Goal: Task Accomplishment & Management: Complete application form

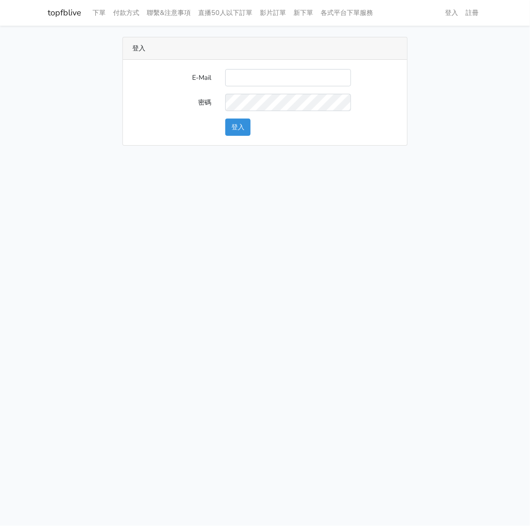
click at [251, 77] on input "E-Mail" at bounding box center [288, 77] width 126 height 17
type input "watin5408@gmail.com"
click at [257, 90] on form "E-Mail watin5408@gmail.com 密碼 登入" at bounding box center [264, 102] width 265 height 67
click at [234, 125] on button "登入" at bounding box center [237, 127] width 25 height 17
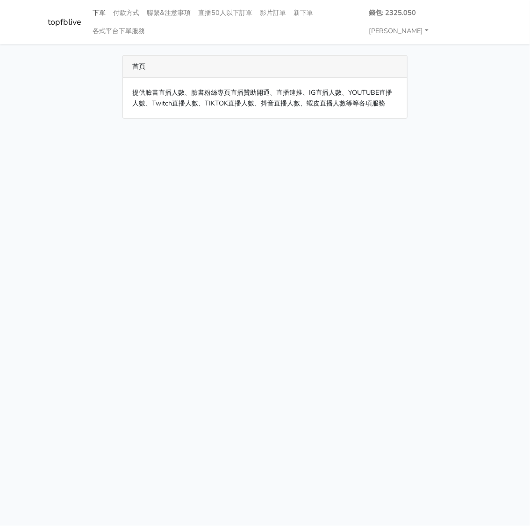
click at [102, 13] on link "下單" at bounding box center [99, 13] width 21 height 18
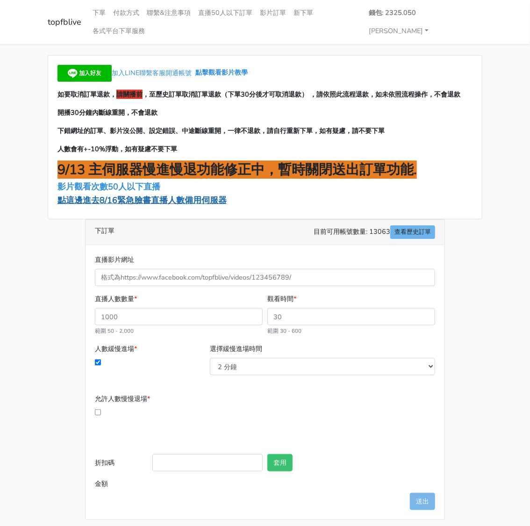
click at [131, 195] on span "點這邊進去8/16緊急臉書直播人數備用伺服器" at bounding box center [141, 200] width 169 height 11
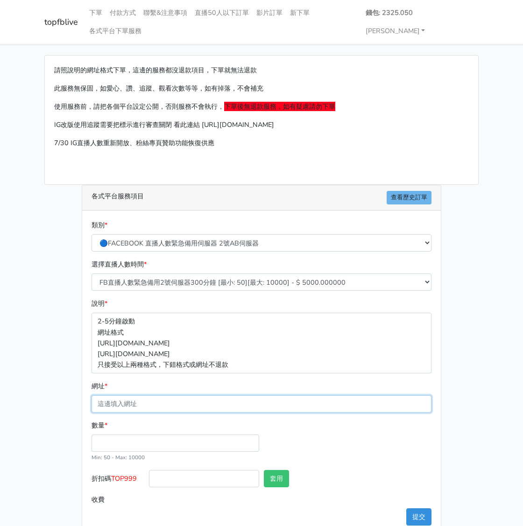
click at [127, 396] on input "網址 *" at bounding box center [262, 404] width 340 height 17
paste input "[URL][DOMAIN_NAME][DOMAIN_NAME]"
type input "[URL][DOMAIN_NAME][DOMAIN_NAME]"
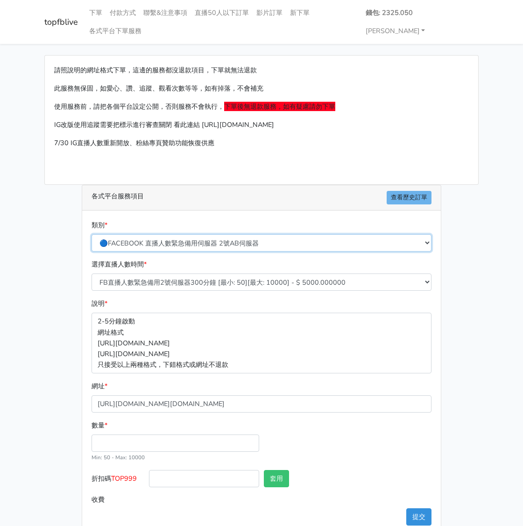
click at [224, 234] on select "🔵FACEBOOK 直播人數緊急備用伺服器 2號AB伺服器 🔵FACEBOOK 網軍專用貼文留言 安全保密 🔵9/30 FACEBOOK 直播人數緩慢進場緩慢…" at bounding box center [262, 242] width 340 height 17
select select "3/26熱門平台服務台灣粉絲IG YT FB TIKTOK"
click at [95, 234] on select "🔵FACEBOOK 直播人數緊急備用伺服器 2號AB伺服器 🔵FACEBOOK 網軍專用貼文留言 安全保密 🔵9/30 FACEBOOK 直播人數緩慢進場緩慢…" at bounding box center [262, 242] width 340 height 17
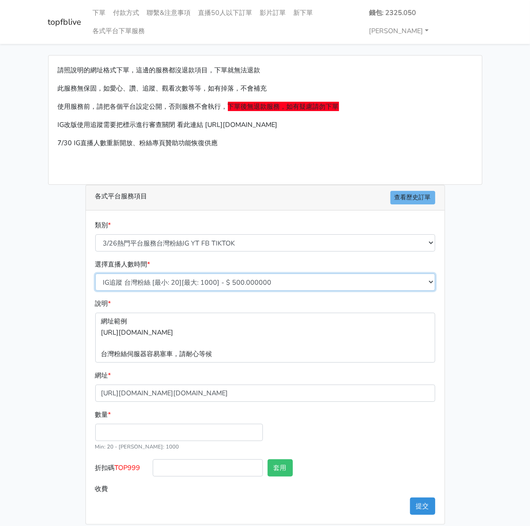
click at [171, 274] on select "IG追蹤 台灣粉絲 [最小: 20][最大: 1000] - $ 500.000000 IG愛心 台灣粉絲 [最小: 20][最大: 1000] - $ 35…" at bounding box center [265, 282] width 340 height 17
select select "669"
click at [95, 274] on select "IG追蹤 台灣粉絲 [最小: 20][最大: 1000] - $ 500.000000 IG愛心 台灣粉絲 [最小: 20][最大: 1000] - $ 35…" at bounding box center [265, 282] width 340 height 17
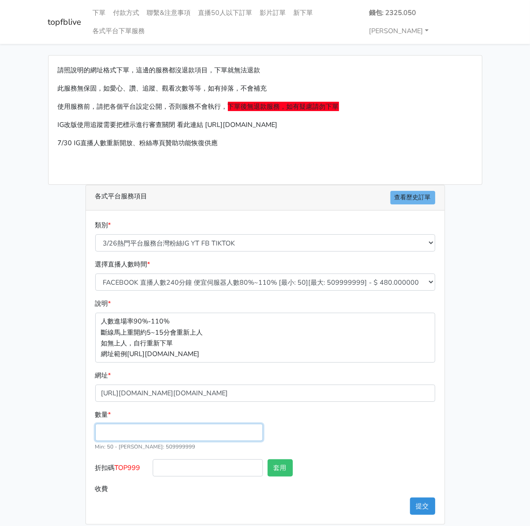
click at [128, 424] on input "數量 *" at bounding box center [179, 432] width 168 height 17
type input "200"
type input "96.000"
drag, startPoint x: 146, startPoint y: 451, endPoint x: 118, endPoint y: 447, distance: 27.8
click at [118, 460] on label "折扣碼 TOP999" at bounding box center [121, 470] width 57 height 21
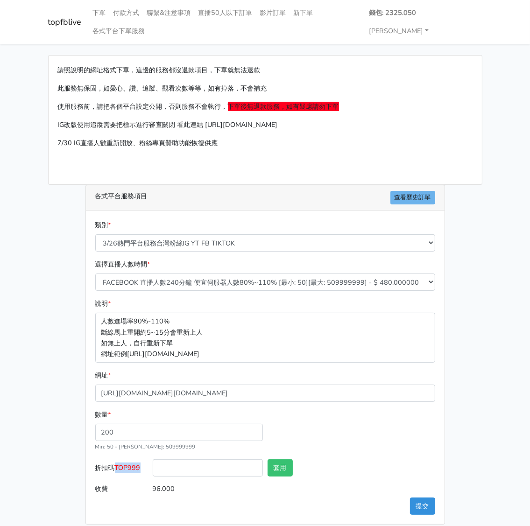
copy span "TOP999"
click at [187, 460] on input "折扣碼 TOP999" at bounding box center [208, 468] width 110 height 17
paste input "TOP999"
type input "TOP999"
click at [277, 460] on button "套用" at bounding box center [280, 468] width 25 height 17
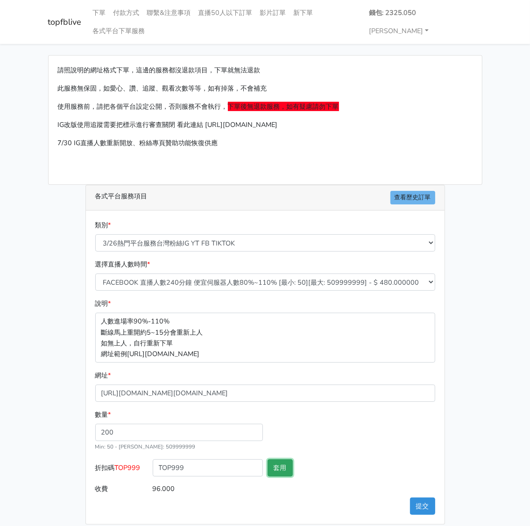
type input "套用失敗"
click at [425, 498] on button "提交" at bounding box center [422, 506] width 25 height 17
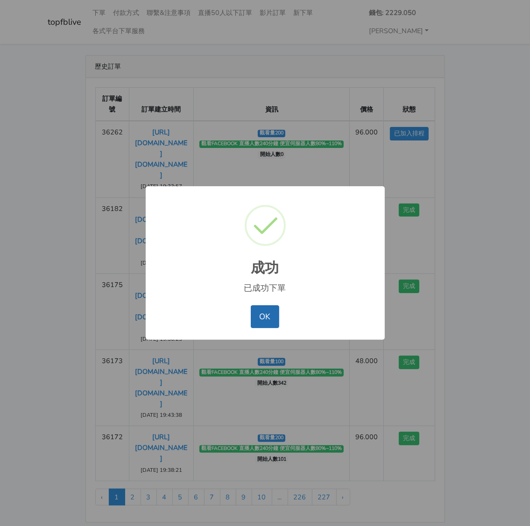
click at [270, 315] on button "OK" at bounding box center [265, 316] width 28 height 22
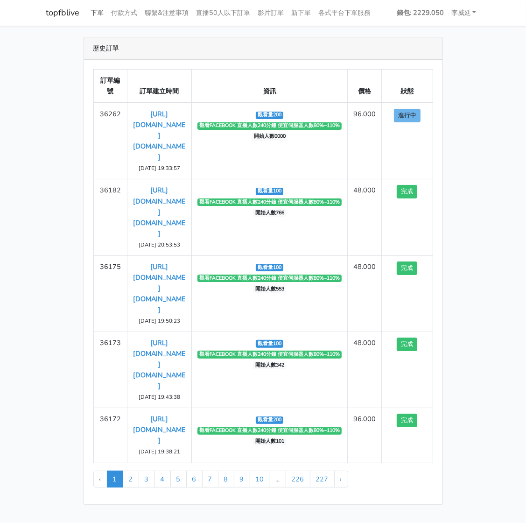
click at [99, 14] on link "下單" at bounding box center [97, 13] width 21 height 18
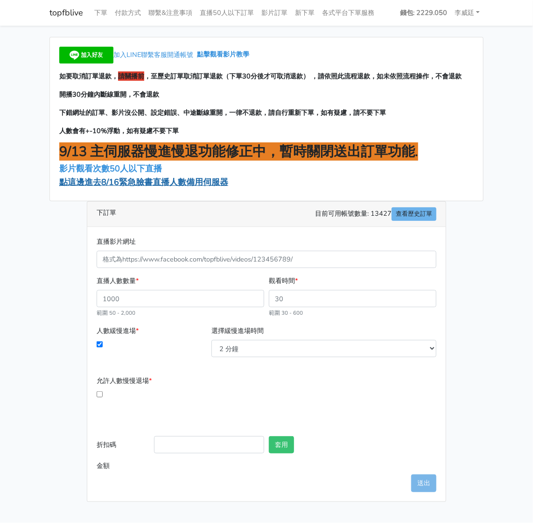
click at [144, 182] on span "點這邊進去8/16緊急臉書直播人數備用伺服器" at bounding box center [143, 182] width 169 height 11
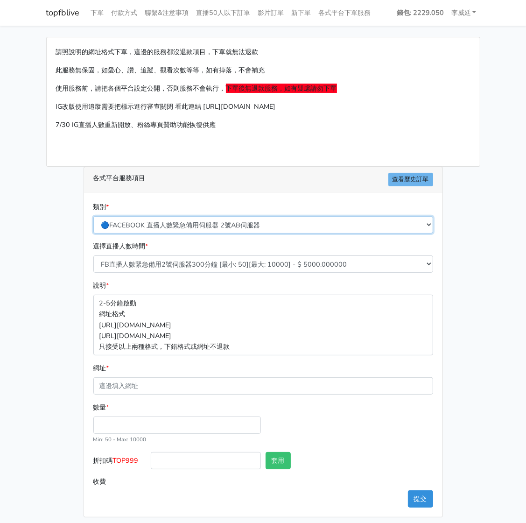
click at [192, 220] on select "🔵FACEBOOK 直播人數緊急備用伺服器 2號AB伺服器 🔵FACEBOOK 網軍專用貼文留言 安全保密 🔵9/30 FACEBOOK 直播人數緩慢進場緩慢…" at bounding box center [263, 224] width 340 height 17
select select "3/26熱門平台服務台灣粉絲IG YT FB TIKTOK"
click at [97, 216] on select "🔵FACEBOOK 直播人數緊急備用伺服器 2號AB伺服器 🔵FACEBOOK 網軍專用貼文留言 安全保密 🔵9/30 FACEBOOK 直播人數緩慢進場緩慢…" at bounding box center [263, 224] width 340 height 17
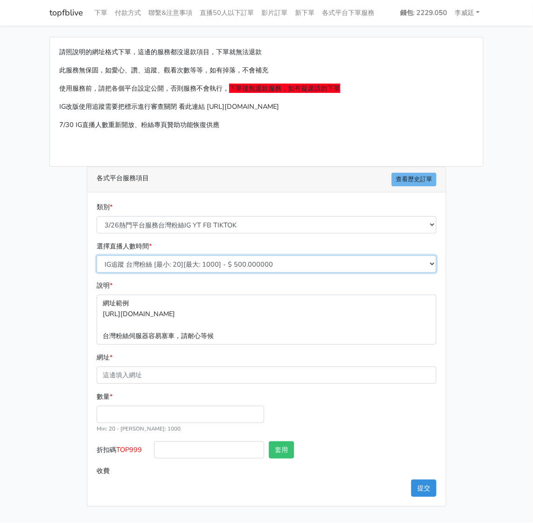
click at [187, 261] on select "IG追蹤 台灣粉絲 [最小: 20][最大: 1000] - $ 500.000000 IG愛心 台灣粉絲 [最小: 20][最大: 1000] - $ 35…" at bounding box center [267, 263] width 340 height 17
select select "669"
click at [97, 255] on select "IG追蹤 台灣粉絲 [最小: 20][最大: 1000] - $ 500.000000 IG愛心 台灣粉絲 [最小: 20][最大: 1000] - $ 35…" at bounding box center [267, 263] width 340 height 17
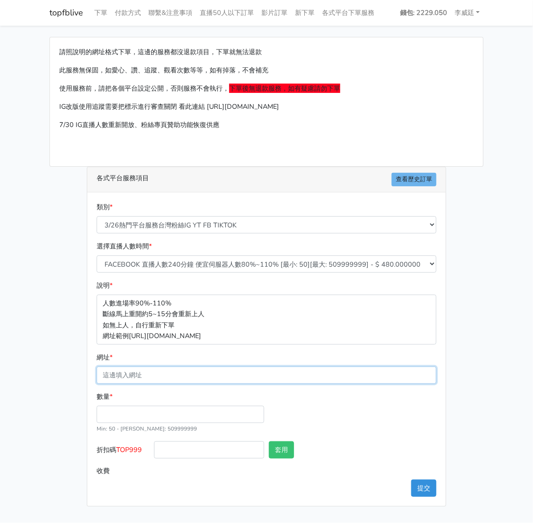
click at [133, 377] on input "網址 *" at bounding box center [267, 375] width 340 height 17
paste input "[URL][DOMAIN_NAME][DOMAIN_NAME]"
type input "[URL][DOMAIN_NAME][DOMAIN_NAME]"
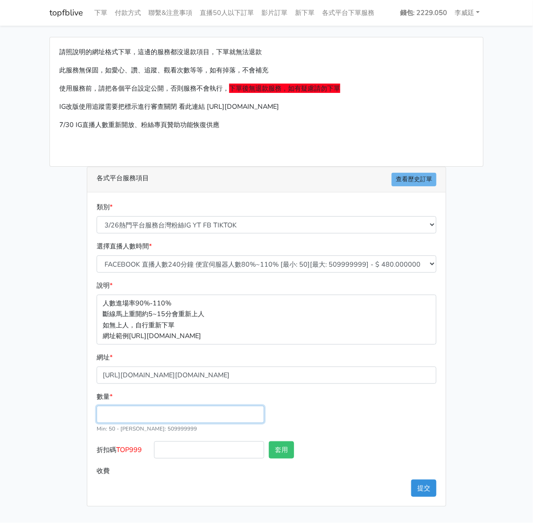
click at [131, 412] on input "數量 *" at bounding box center [181, 414] width 168 height 17
type input "100"
type input "48.000"
drag, startPoint x: 145, startPoint y: 449, endPoint x: 120, endPoint y: 448, distance: 25.7
click at [120, 448] on label "折扣碼 TOP999" at bounding box center [122, 451] width 57 height 21
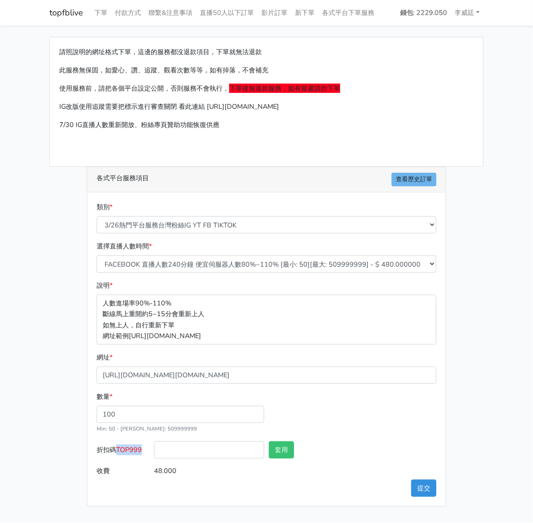
copy span "TOP999"
click at [200, 451] on input "折扣碼 TOP999" at bounding box center [209, 449] width 110 height 17
paste input "TOP999"
type input "TOP999"
click at [289, 447] on button "套用" at bounding box center [281, 449] width 25 height 17
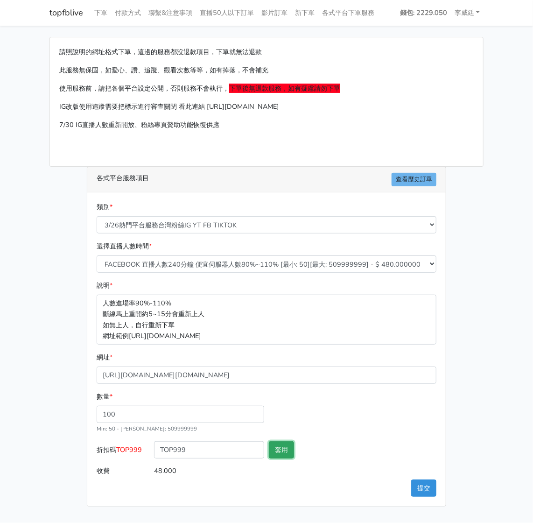
type input "套用失敗"
click at [430, 492] on button "提交" at bounding box center [423, 488] width 25 height 17
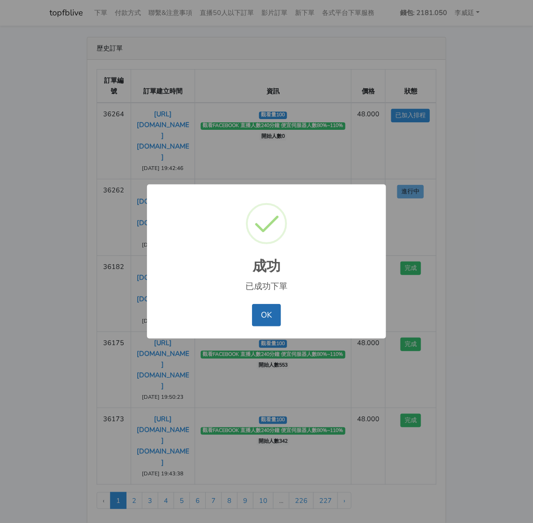
click at [271, 318] on button "OK" at bounding box center [266, 315] width 28 height 22
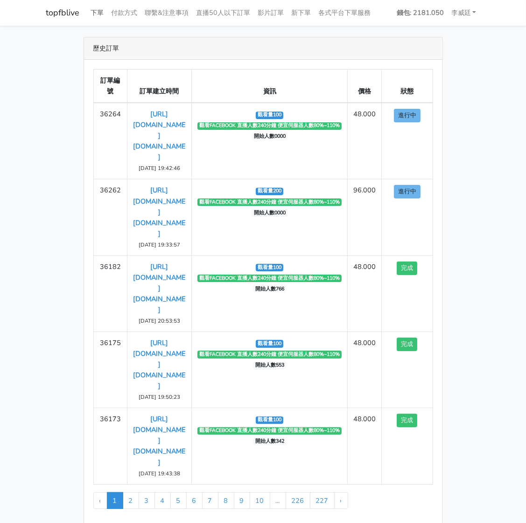
click at [101, 13] on link "下單" at bounding box center [97, 13] width 21 height 18
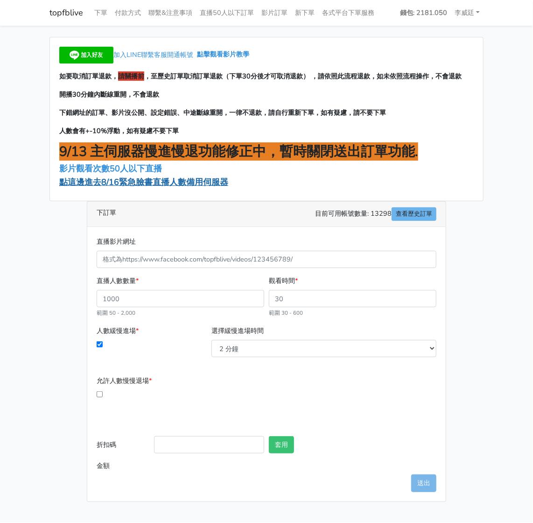
click at [142, 184] on span "點這邊進去8/16緊急臉書直播人數備用伺服器" at bounding box center [143, 182] width 169 height 11
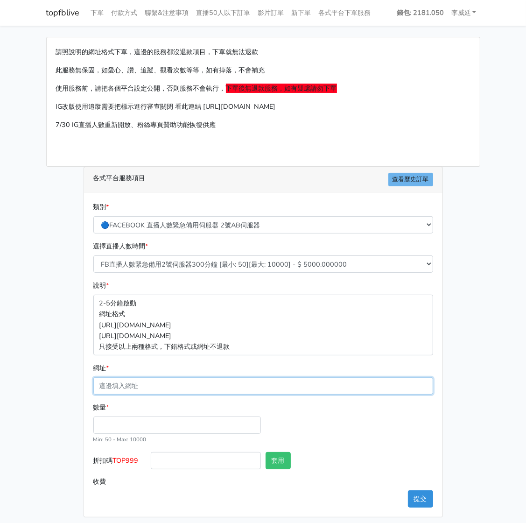
click at [153, 387] on input "網址 *" at bounding box center [263, 385] width 340 height 17
paste input "[URL][DOMAIN_NAME][DOMAIN_NAME]"
type input "[URL][DOMAIN_NAME][DOMAIN_NAME]"
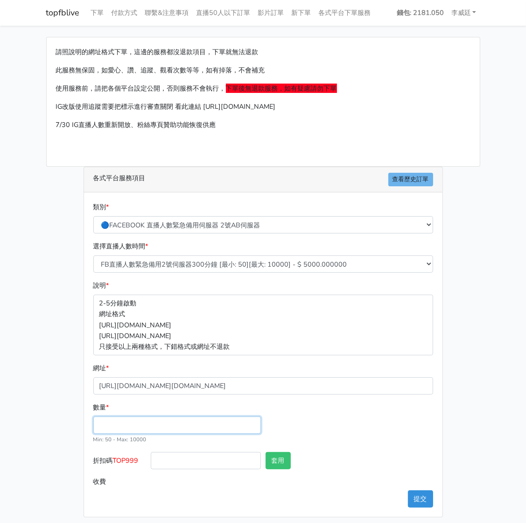
click at [128, 424] on input "數量 *" at bounding box center [177, 425] width 168 height 17
type input "100"
type input "500.000"
drag, startPoint x: 135, startPoint y: 461, endPoint x: 114, endPoint y: 461, distance: 20.6
click at [114, 461] on label "折扣碼 TOP999" at bounding box center [119, 462] width 57 height 21
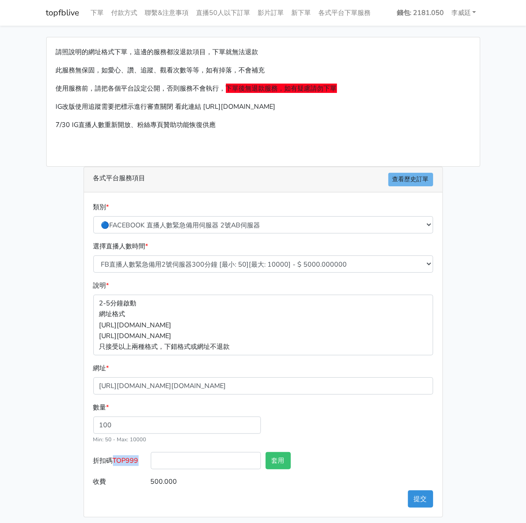
copy span "TOP999"
click at [194, 463] on input "折扣碼 TOP999" at bounding box center [206, 460] width 110 height 17
paste input "TOP999"
type input "TOP999"
click at [286, 455] on button "套用" at bounding box center [278, 460] width 25 height 17
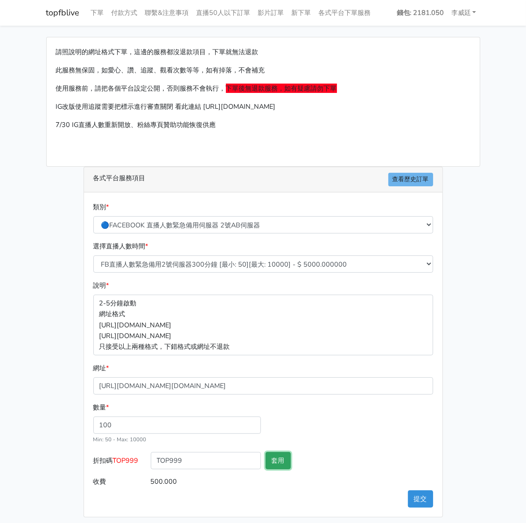
type input "套用失敗"
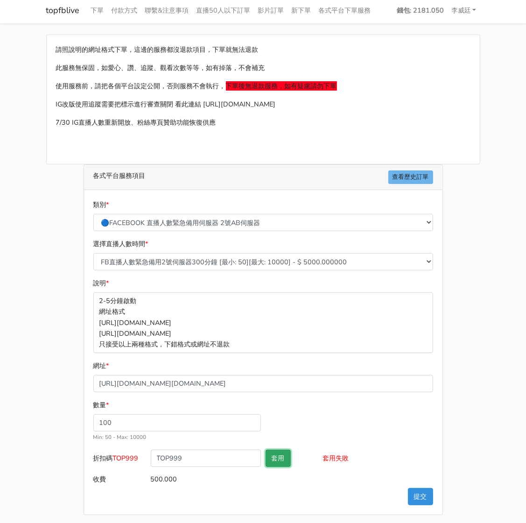
scroll to position [4, 0]
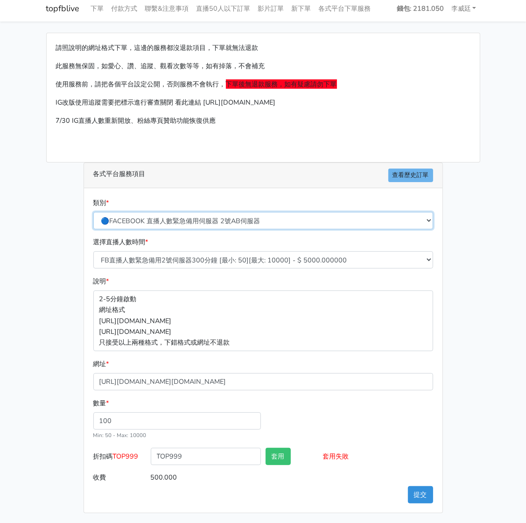
click at [231, 218] on select "🔵FACEBOOK 直播人數緊急備用伺服器 2號AB伺服器 🔵FACEBOOK 網軍專用貼文留言 安全保密 🔵9/30 FACEBOOK 直播人數緩慢進場緩慢…" at bounding box center [263, 220] width 340 height 17
select select "3/26熱門平台服務台灣粉絲IG YT FB TIKTOK"
click at [97, 216] on select "🔵FACEBOOK 直播人數緊急備用伺服器 2號AB伺服器 🔵FACEBOOK 網軍專用貼文留言 安全保密 🔵9/30 FACEBOOK 直播人數緩慢進場緩慢…" at bounding box center [263, 220] width 340 height 17
type input "50.000"
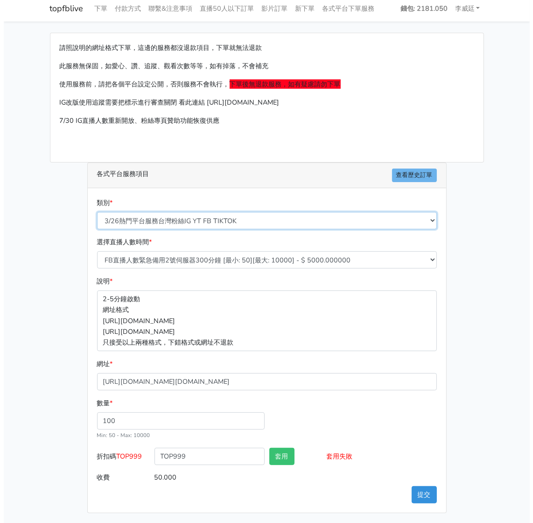
scroll to position [0, 0]
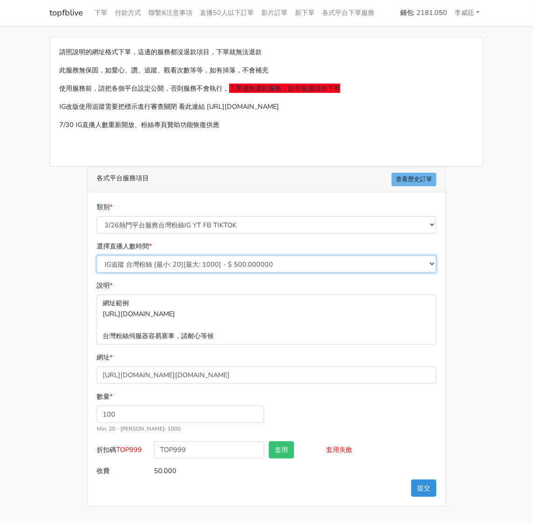
click at [180, 261] on select "IG追蹤 台灣粉絲 [最小: 20][最大: 1000] - $ 500.000000 IG愛心 台灣粉絲 [最小: 20][最大: 1000] - $ 35…" at bounding box center [267, 263] width 340 height 17
select select "669"
click at [97, 255] on select "IG追蹤 台灣粉絲 [最小: 20][最大: 1000] - $ 500.000000 IG愛心 台灣粉絲 [最小: 20][最大: 1000] - $ 35…" at bounding box center [267, 263] width 340 height 17
type input "48.000"
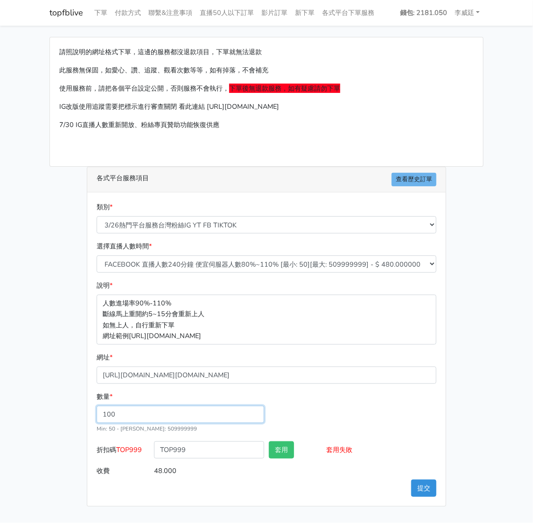
click at [129, 414] on input "100" at bounding box center [181, 414] width 168 height 17
click at [282, 455] on button "套用" at bounding box center [281, 449] width 25 height 17
click at [431, 487] on button "提交" at bounding box center [423, 488] width 25 height 17
